Goal: Task Accomplishment & Management: Manage account settings

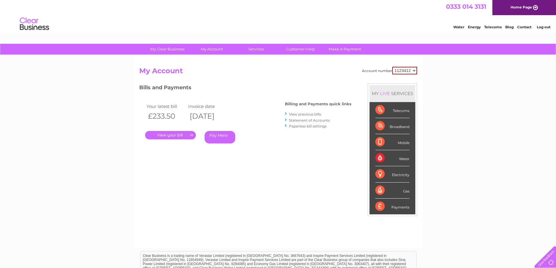
click at [185, 133] on link "." at bounding box center [170, 135] width 51 height 8
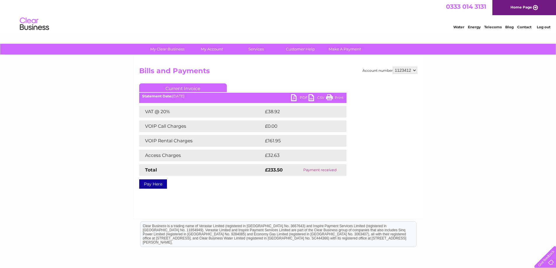
click at [303, 98] on link "PDF" at bounding box center [300, 98] width 18 height 8
